Goal: Find specific page/section: Find specific page/section

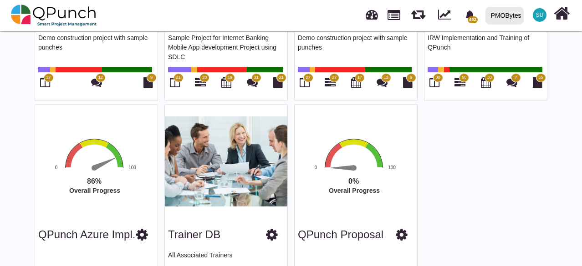
scroll to position [708, 0]
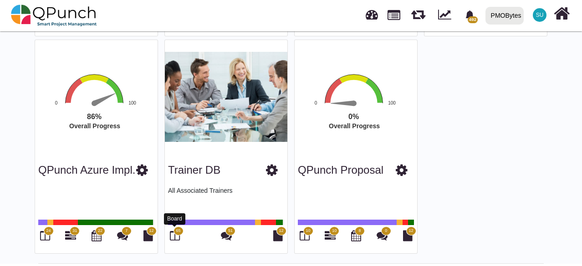
click at [173, 234] on icon at bounding box center [175, 235] width 10 height 11
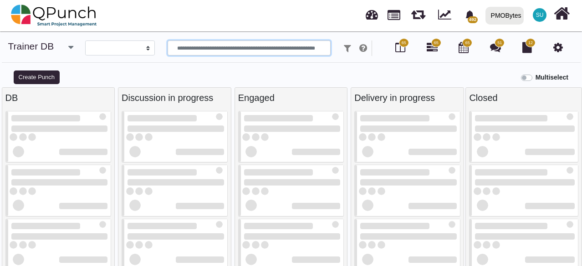
click at [254, 50] on input "text" at bounding box center [249, 48] width 163 height 15
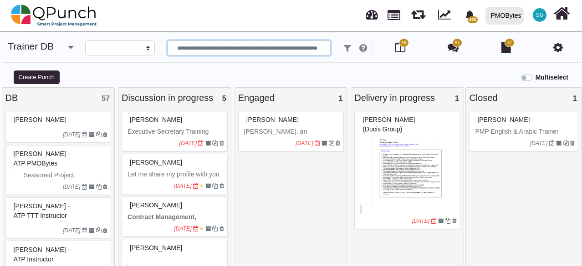
select select
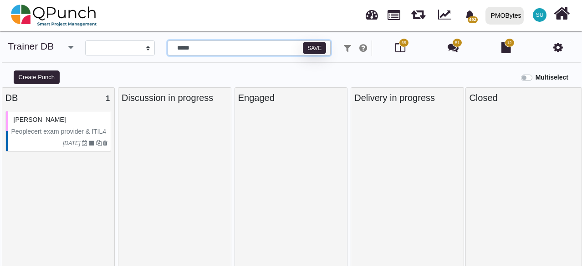
type input "*****"
click at [50, 131] on p "Peoplecert exam provider & ITIL4 Trainer" at bounding box center [59, 136] width 97 height 19
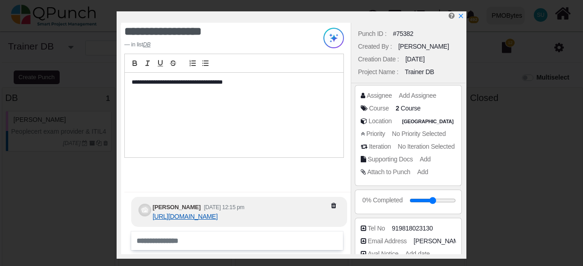
click at [218, 220] on link "https://ducisgroup.com/html/offering.html#t&c" at bounding box center [185, 216] width 65 height 7
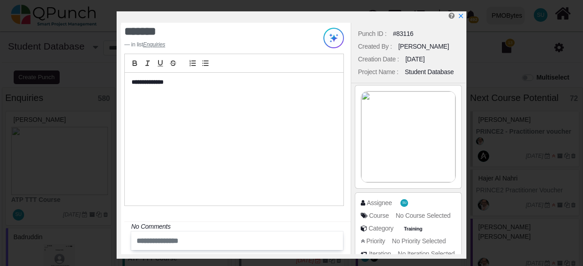
click at [196, 102] on div "**********" at bounding box center [234, 139] width 219 height 133
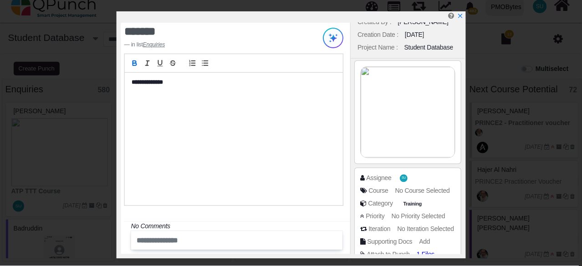
scroll to position [46, 0]
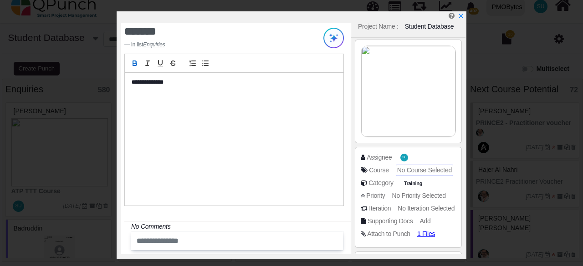
click at [425, 168] on span "No Course Selected" at bounding box center [424, 170] width 55 height 7
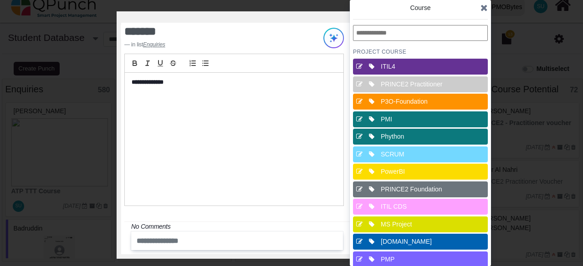
click at [404, 34] on input "text" at bounding box center [420, 33] width 135 height 16
click at [400, 119] on div "PMI" at bounding box center [423, 120] width 85 height 10
drag, startPoint x: 478, startPoint y: 2, endPoint x: 473, endPoint y: 16, distance: 15.3
click at [478, 5] on div "Course PROJECT Course ITIL4 PRINCE2 Practitioner P3O-Foundation PMI Phython SCR…" at bounding box center [420, 133] width 141 height 266
click at [484, 9] on icon at bounding box center [483, 7] width 7 height 9
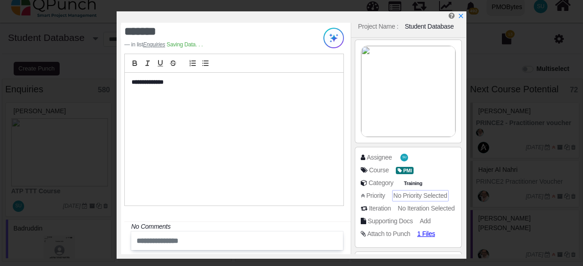
click at [415, 194] on span "No Priority Selected" at bounding box center [420, 195] width 54 height 7
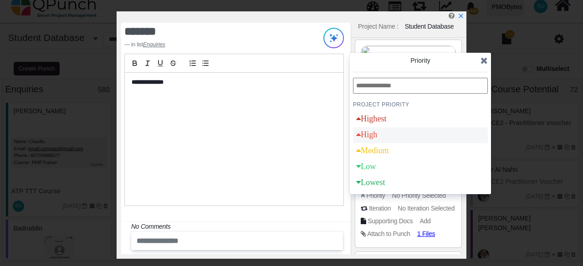
click at [391, 139] on div "High" at bounding box center [420, 135] width 135 height 16
click at [485, 64] on icon at bounding box center [483, 60] width 7 height 9
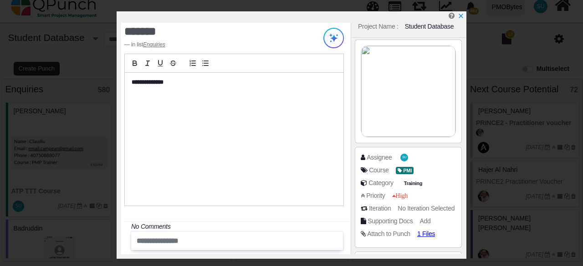
click at [465, 19] on div "**********" at bounding box center [292, 135] width 350 height 248
click at [463, 19] on icon "x" at bounding box center [460, 16] width 7 height 7
type input "**"
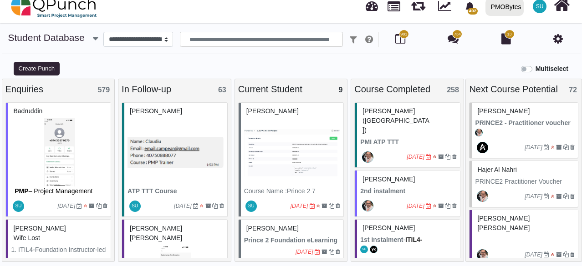
scroll to position [137, 0]
